Goal: Task Accomplishment & Management: Use online tool/utility

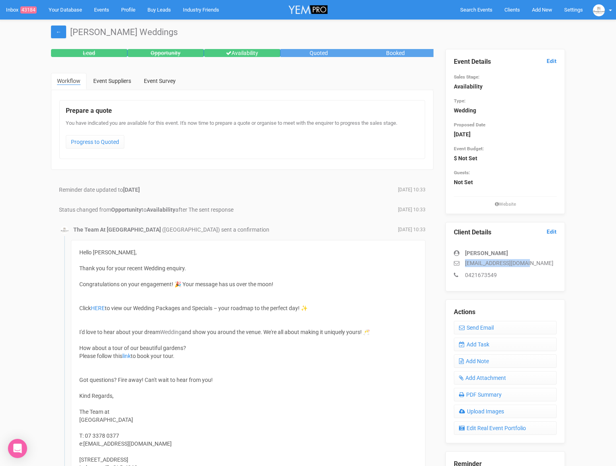
drag, startPoint x: 536, startPoint y: 265, endPoint x: 465, endPoint y: 260, distance: 71.1
click at [465, 260] on p "[EMAIL_ADDRESS][DOMAIN_NAME]" at bounding box center [505, 263] width 103 height 8
copy p "[EMAIL_ADDRESS][DOMAIN_NAME]"
click at [554, 60] on link "Edit" at bounding box center [551, 61] width 10 height 8
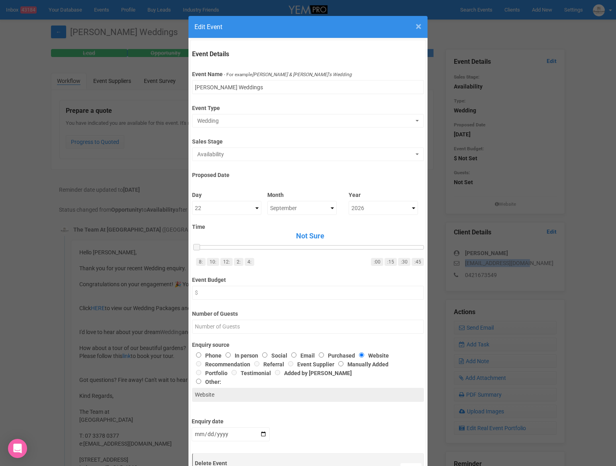
drag, startPoint x: 419, startPoint y: 29, endPoint x: 419, endPoint y: 38, distance: 9.6
click at [419, 29] on span "×" at bounding box center [418, 26] width 6 height 13
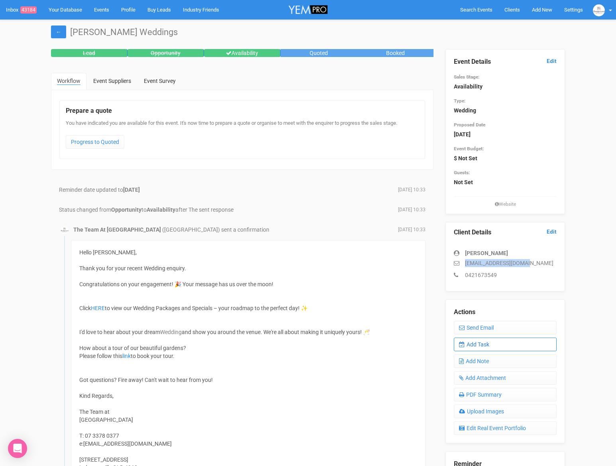
click at [485, 345] on link "Add Task" at bounding box center [505, 344] width 103 height 14
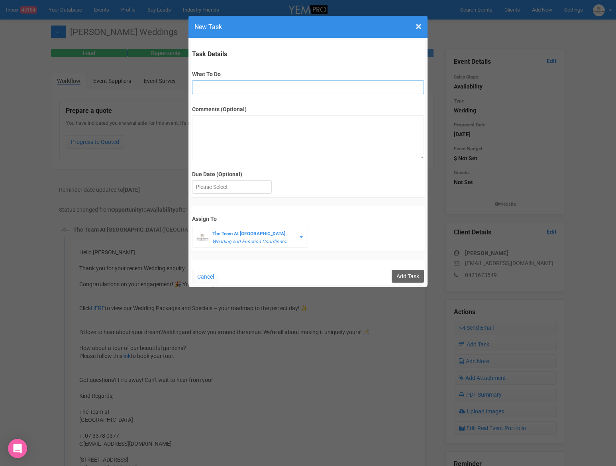
click at [274, 84] on input "What To Do" at bounding box center [307, 87] width 231 height 14
type input "INVITE (possible open day)"
click at [257, 186] on div at bounding box center [231, 186] width 79 height 13
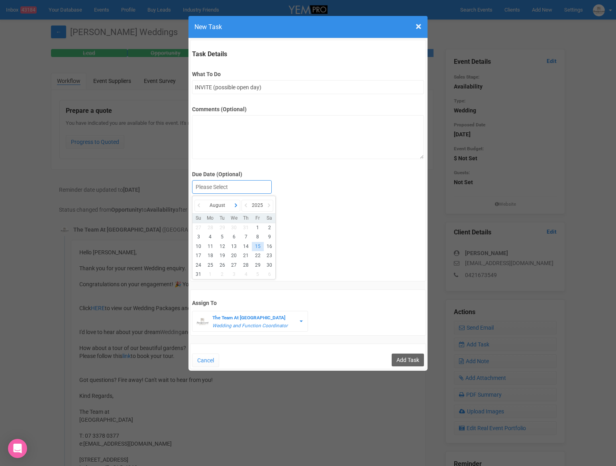
click at [237, 206] on icon at bounding box center [236, 205] width 8 height 11
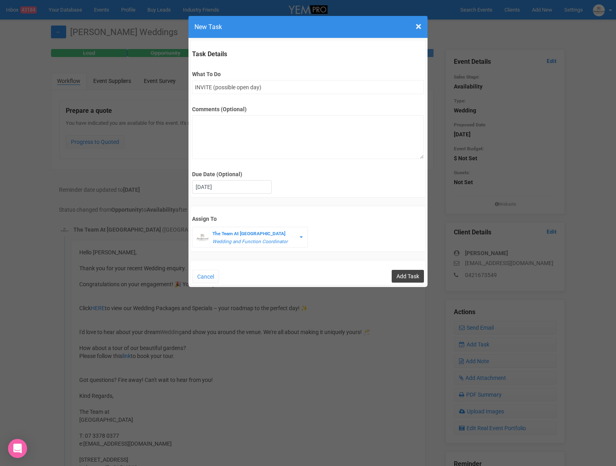
click at [409, 274] on input "Add Task" at bounding box center [408, 276] width 32 height 13
type input "Save"
